Goal: Check status: Check status

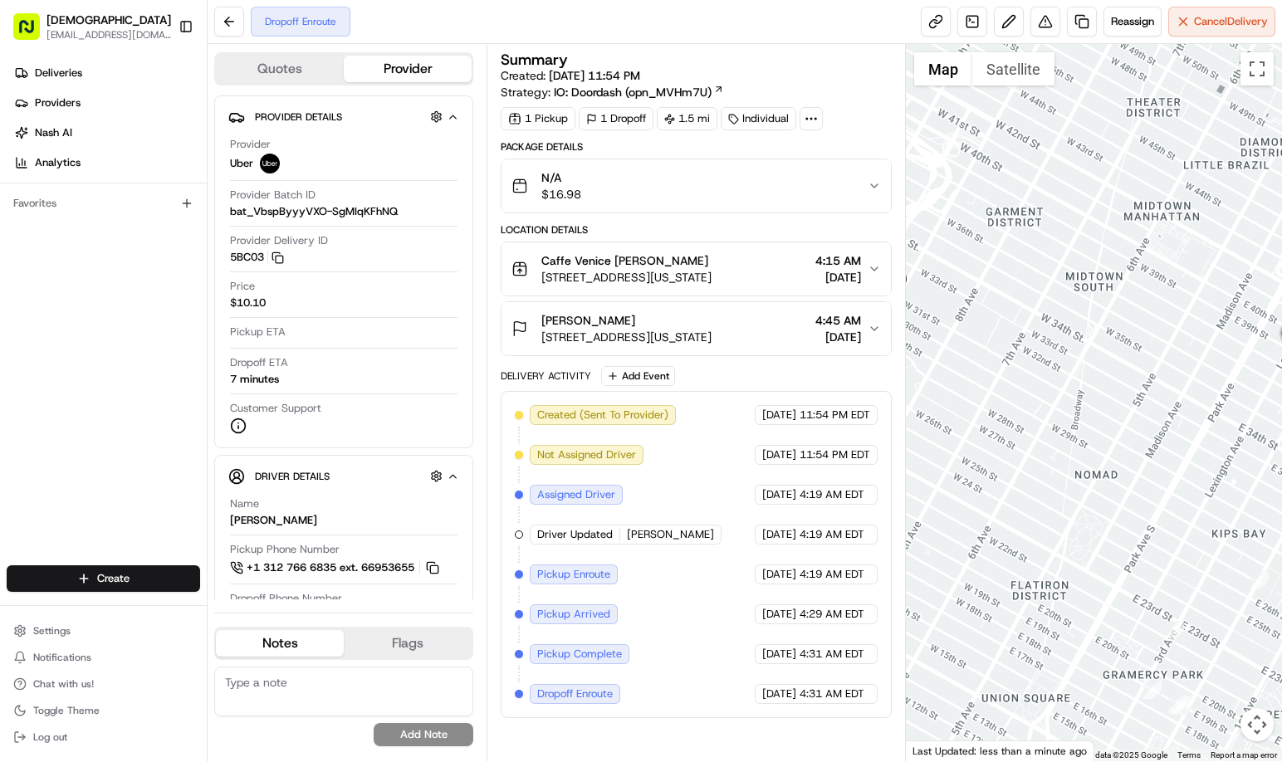
drag, startPoint x: 1094, startPoint y: 316, endPoint x: 1034, endPoint y: 384, distance: 90.5
click at [1034, 384] on div at bounding box center [1094, 402] width 376 height 717
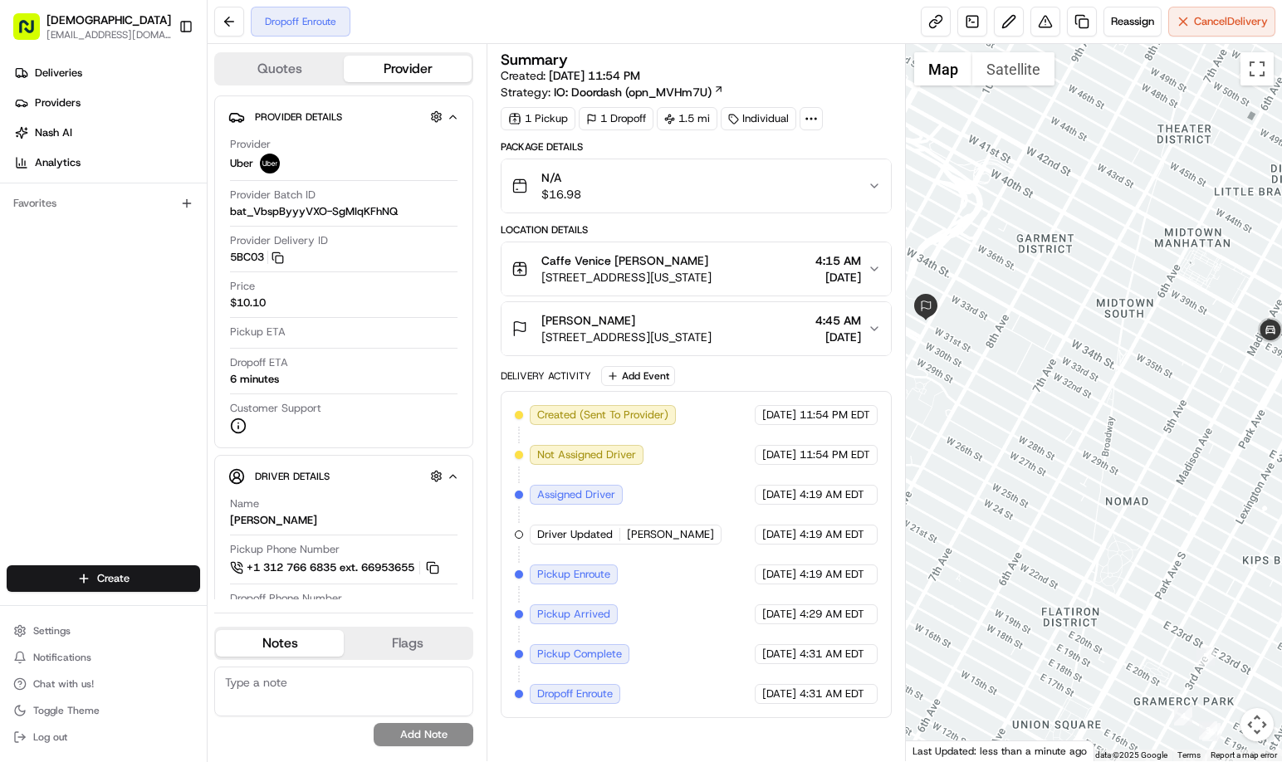
drag, startPoint x: 1136, startPoint y: 384, endPoint x: 1264, endPoint y: 419, distance: 132.6
click at [1264, 419] on div at bounding box center [1094, 402] width 376 height 717
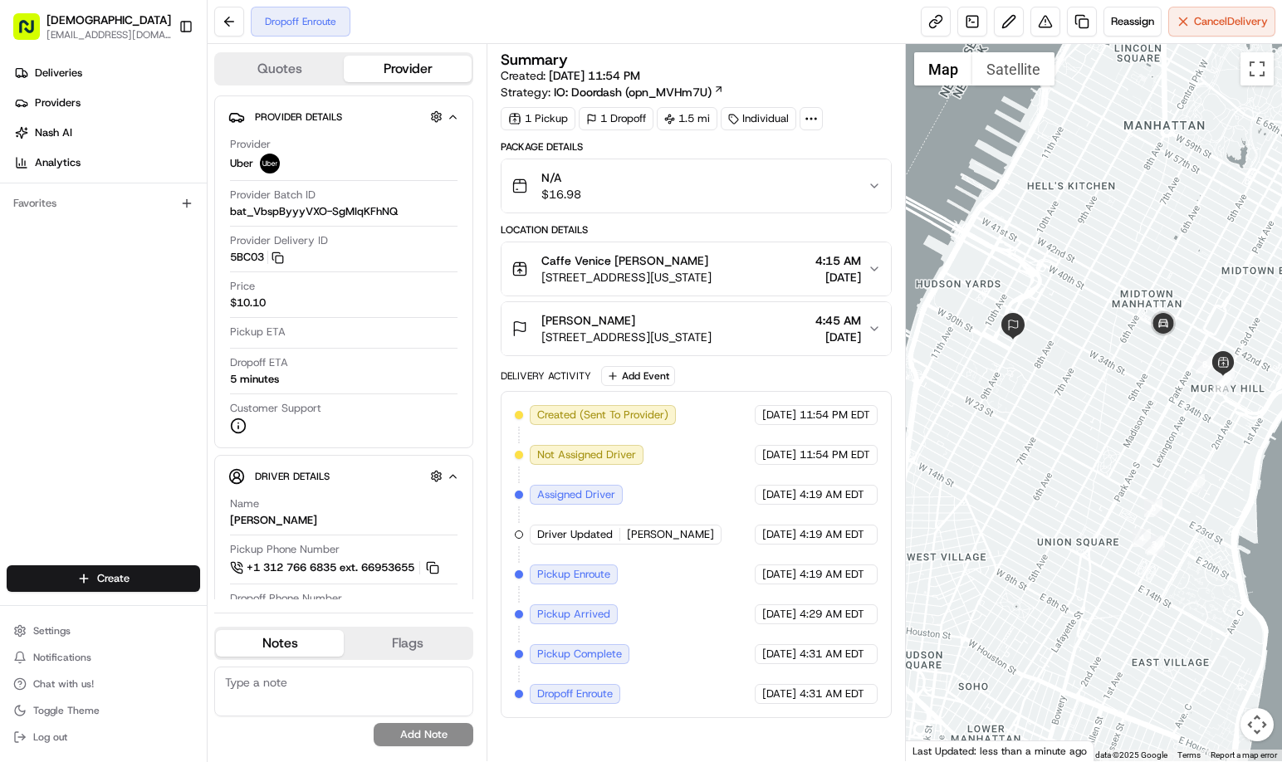
drag, startPoint x: 1146, startPoint y: 409, endPoint x: 1092, endPoint y: 413, distance: 54.1
click at [1092, 413] on div at bounding box center [1094, 402] width 376 height 717
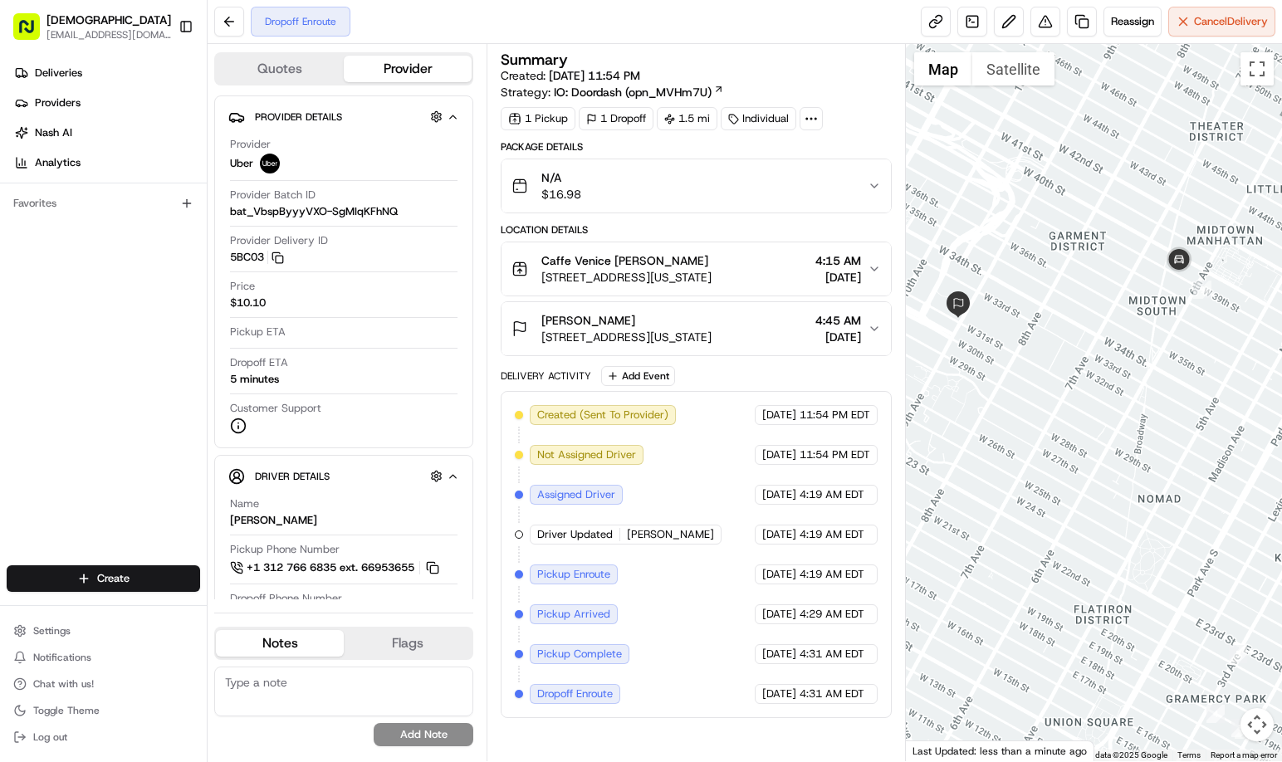
drag, startPoint x: 1119, startPoint y: 390, endPoint x: 1138, endPoint y: 399, distance: 20.8
click at [1138, 399] on div at bounding box center [1094, 402] width 376 height 717
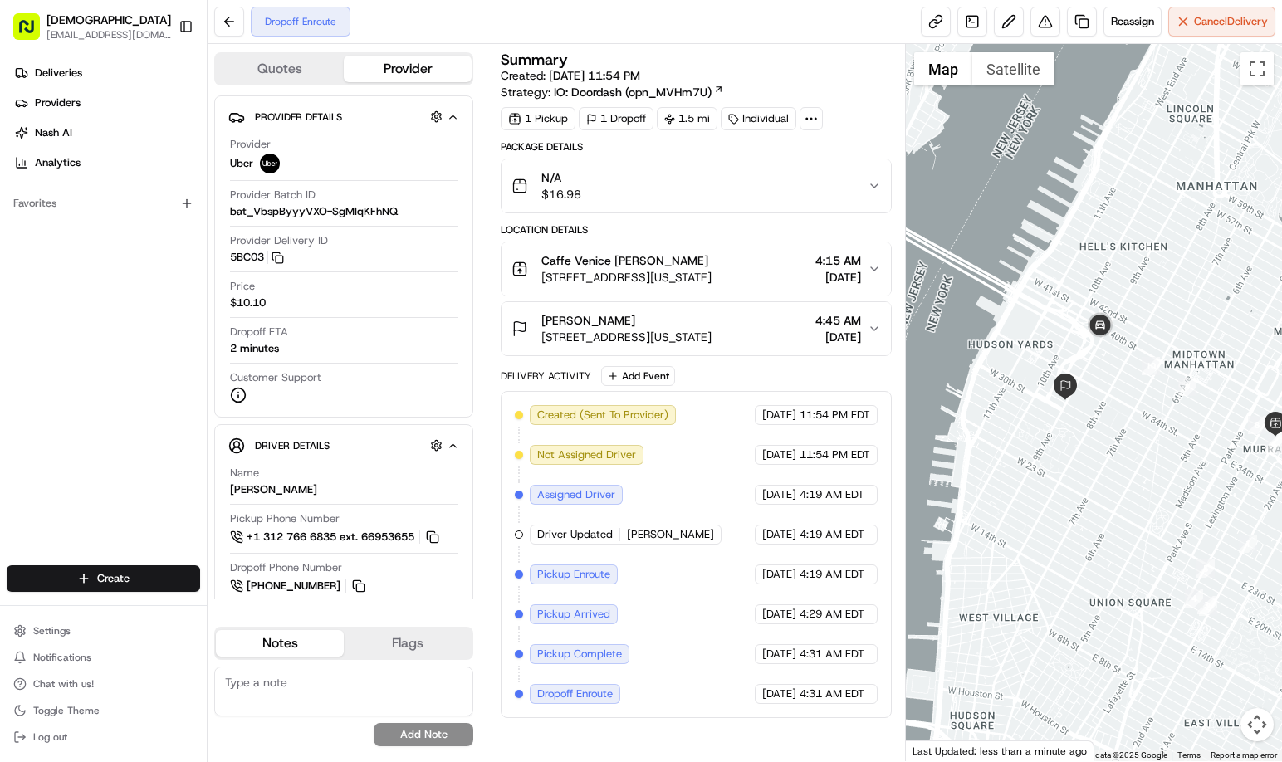
drag, startPoint x: 1080, startPoint y: 420, endPoint x: 1154, endPoint y: 432, distance: 74.8
click at [1159, 435] on div at bounding box center [1094, 402] width 376 height 717
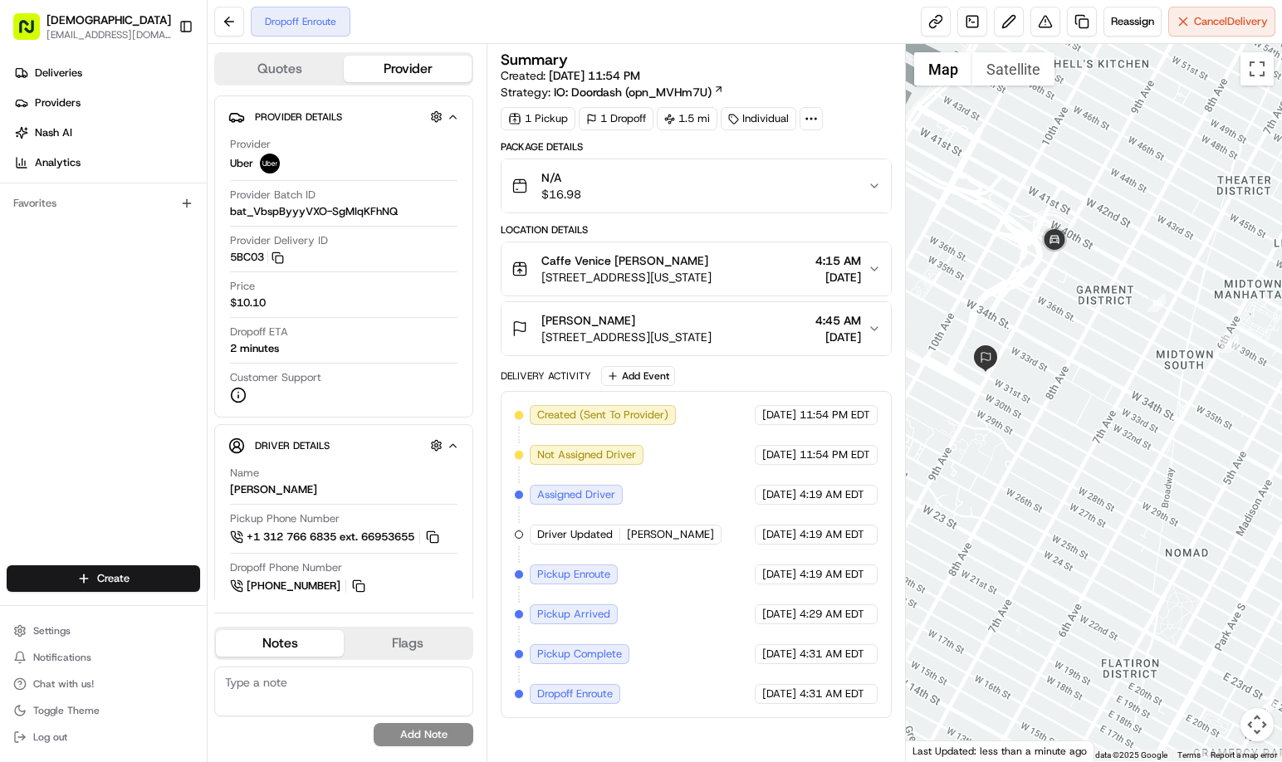
drag, startPoint x: 1158, startPoint y: 411, endPoint x: 1215, endPoint y: 437, distance: 62.1
click at [1215, 437] on div at bounding box center [1094, 402] width 376 height 717
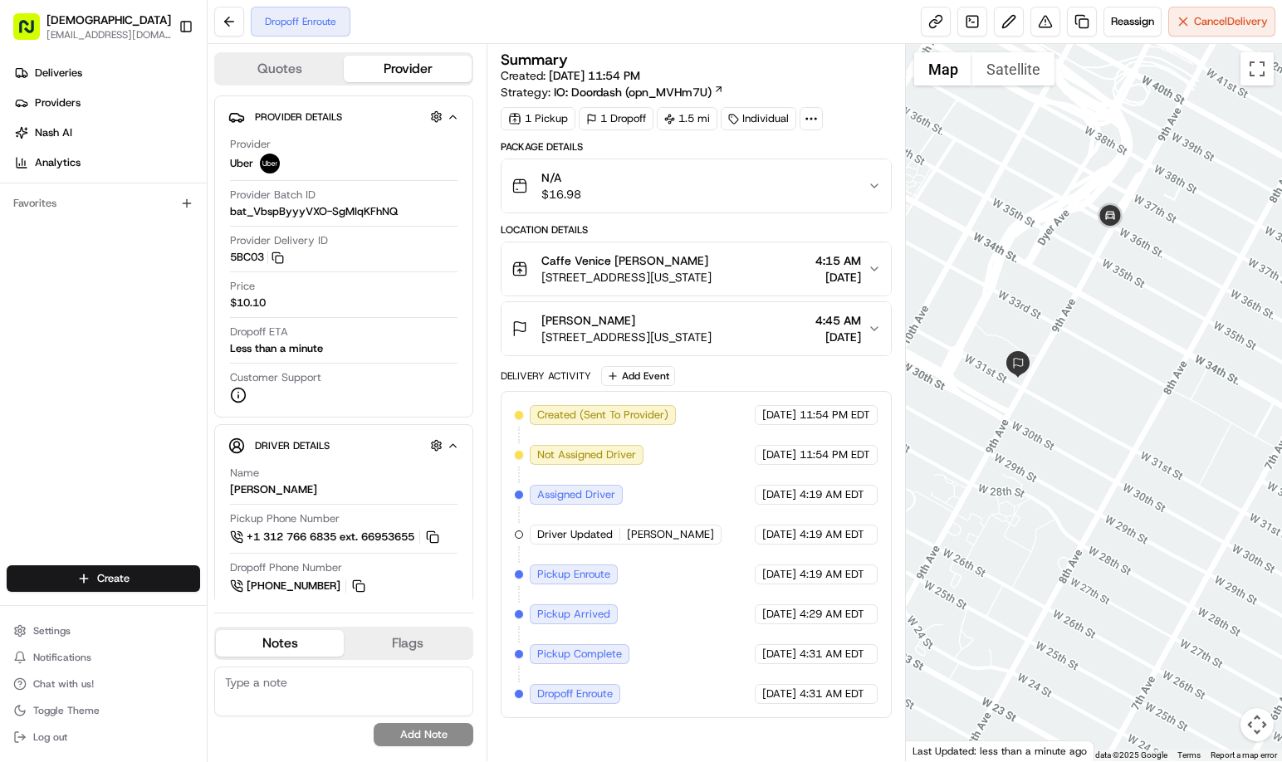
drag, startPoint x: 1103, startPoint y: 447, endPoint x: 1095, endPoint y: 515, distance: 68.5
click at [1119, 507] on div at bounding box center [1094, 402] width 376 height 717
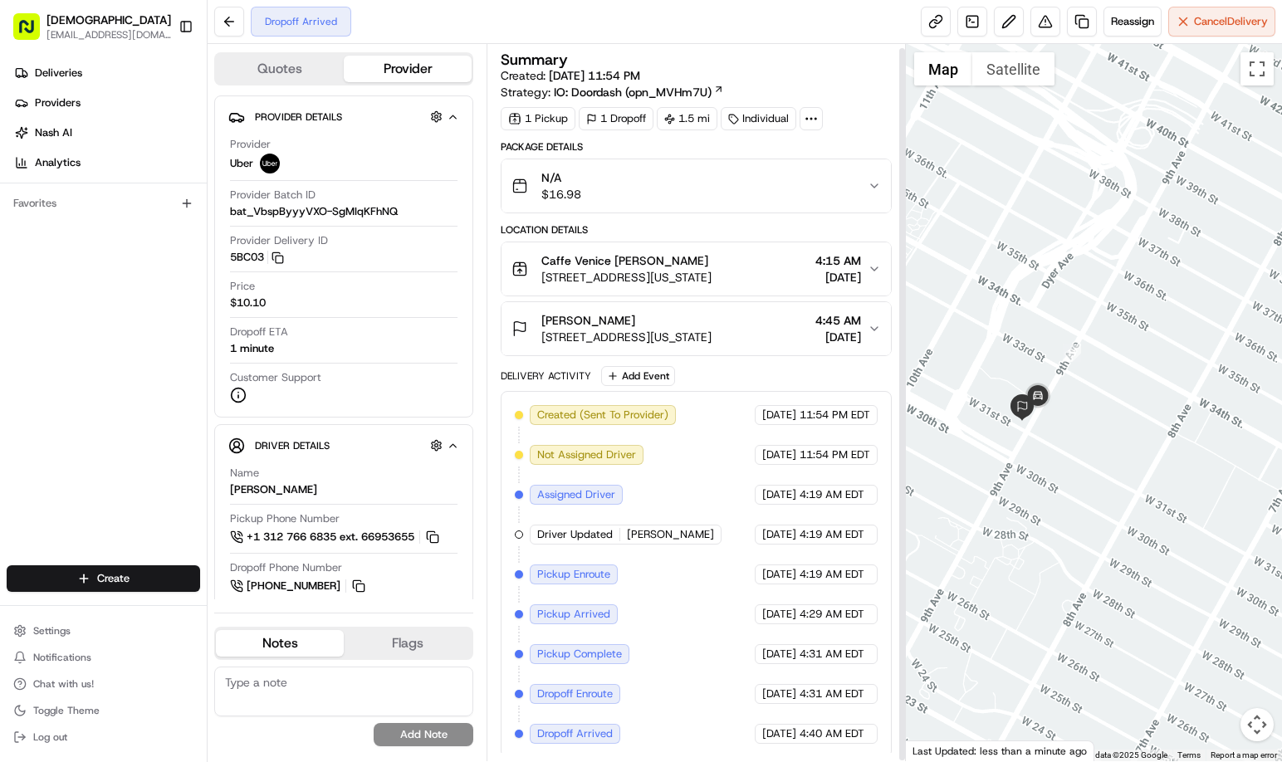
scroll to position [5, 0]
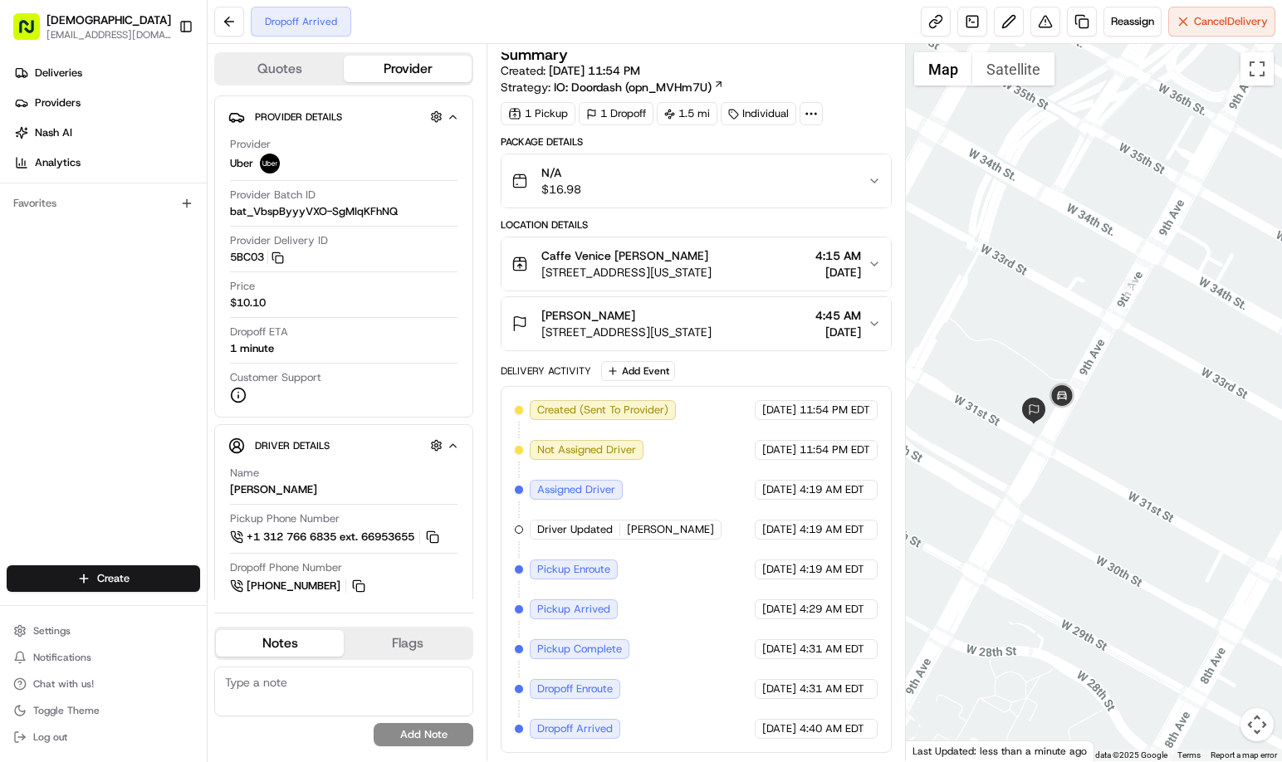
drag, startPoint x: 1075, startPoint y: 432, endPoint x: 1119, endPoint y: 447, distance: 46.5
click at [1119, 447] on div at bounding box center [1094, 402] width 376 height 717
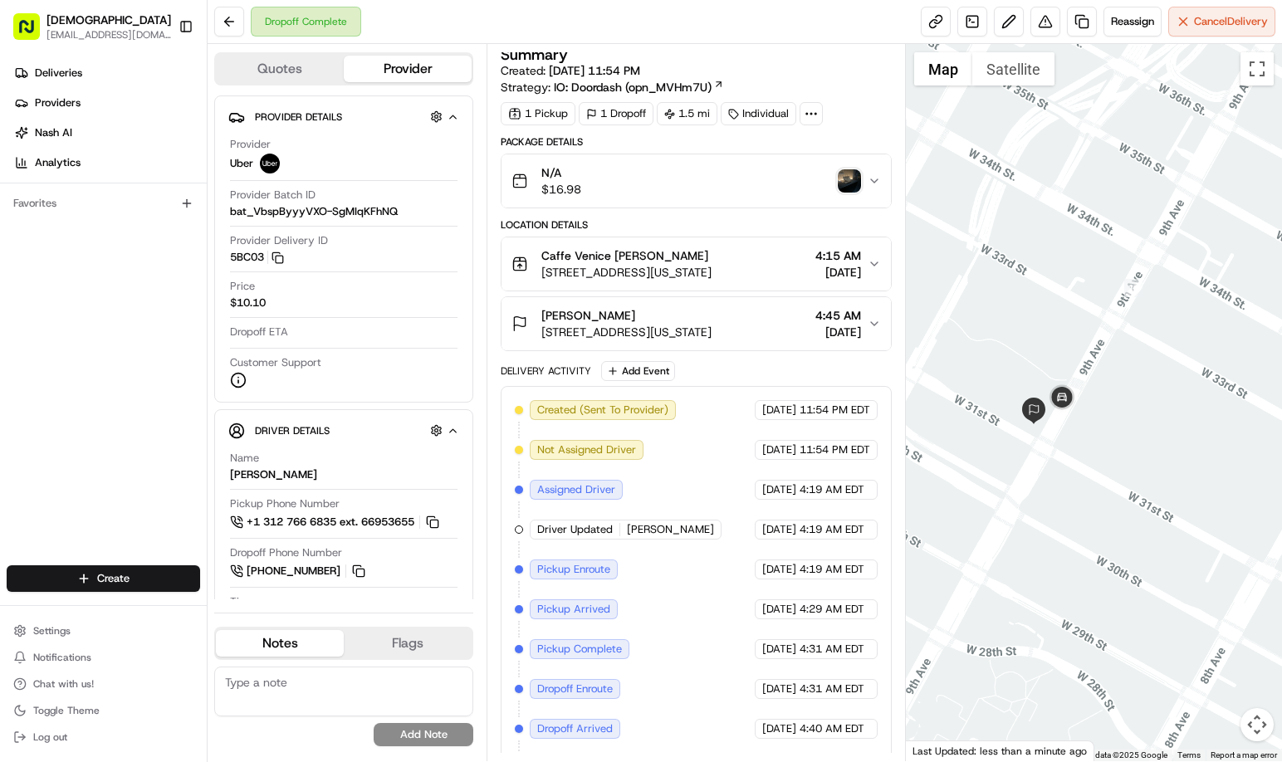
click at [842, 183] on img "button" at bounding box center [849, 180] width 23 height 23
